Goal: Task Accomplishment & Management: Use online tool/utility

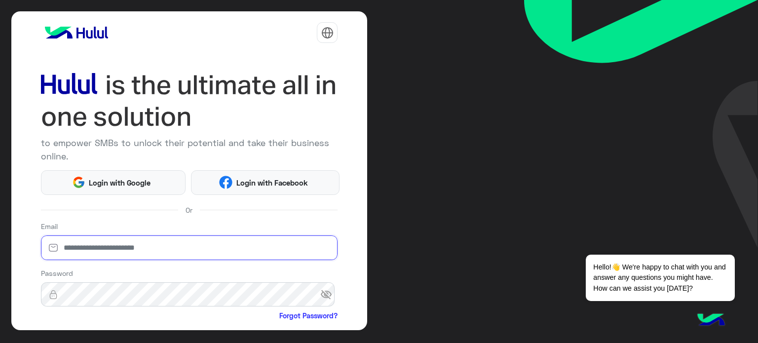
click at [212, 245] on input "email" at bounding box center [189, 247] width 297 height 25
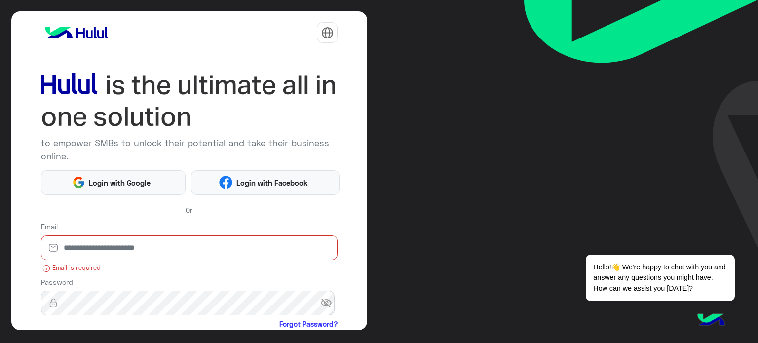
type input "**********"
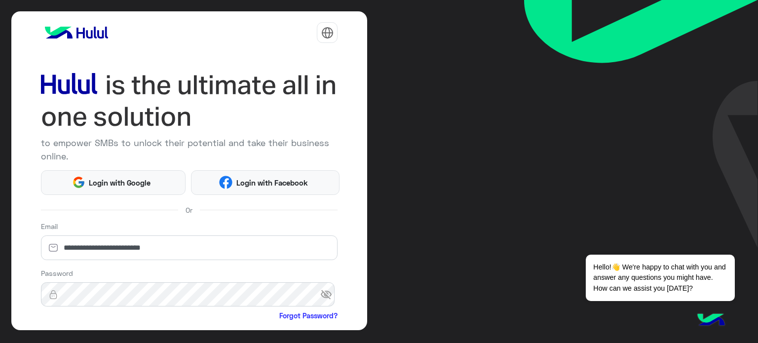
scroll to position [101, 0]
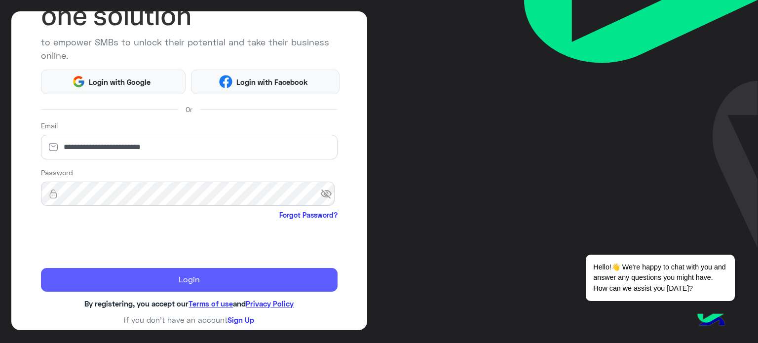
click at [134, 280] on button "Login" at bounding box center [189, 280] width 297 height 24
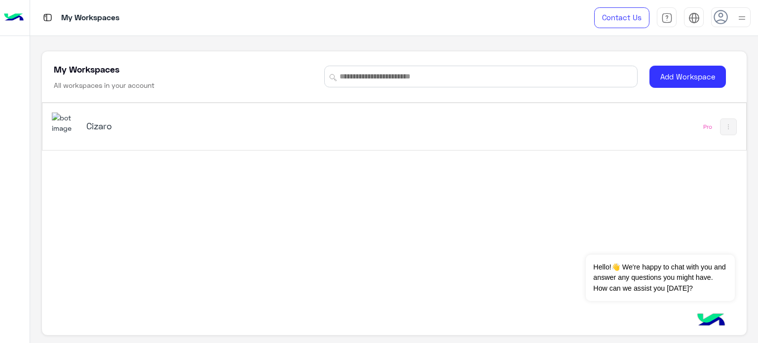
click at [108, 138] on div "Cizaro" at bounding box center [257, 127] width 411 height 29
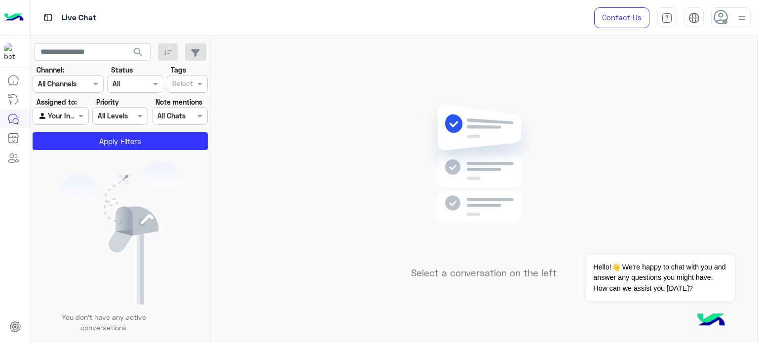
click at [723, 15] on icon at bounding box center [721, 17] width 15 height 15
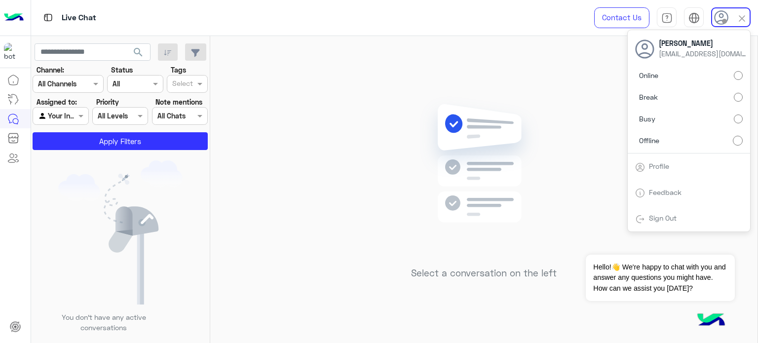
click at [673, 70] on label "Online" at bounding box center [689, 76] width 108 height 18
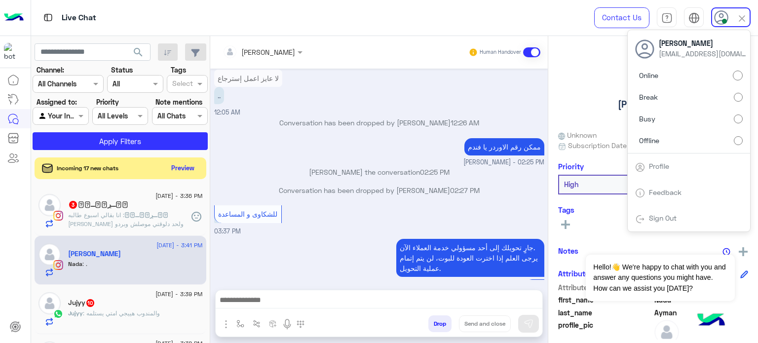
scroll to position [983, 0]
